Goal: Task Accomplishment & Management: Manage account settings

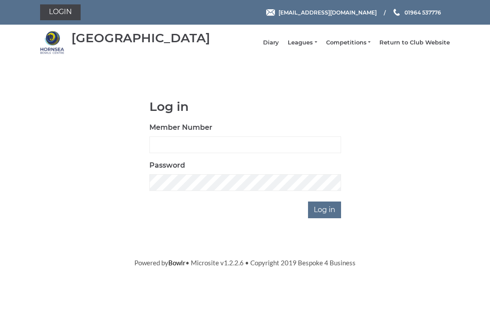
scroll to position [66, 0]
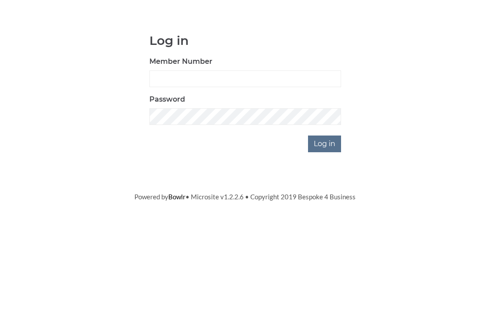
click at [322, 202] on input "Log in" at bounding box center [324, 210] width 33 height 17
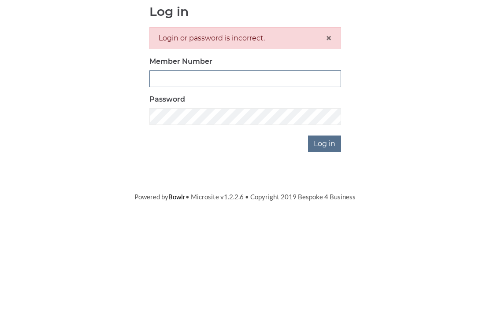
type input "0948"
click at [325, 231] on input "Log in" at bounding box center [324, 239] width 33 height 17
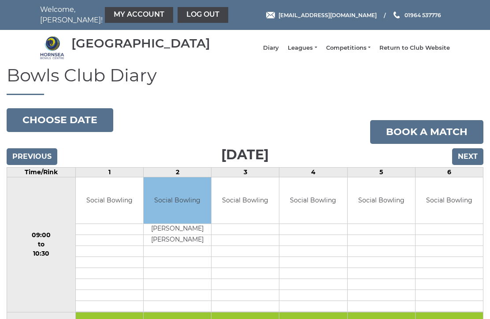
click at [466, 165] on input "Next" at bounding box center [467, 156] width 31 height 17
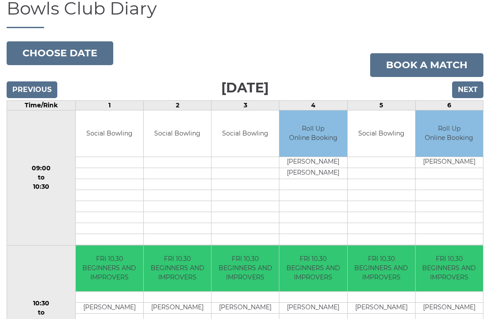
scroll to position [29, 0]
